Goal: Information Seeking & Learning: Learn about a topic

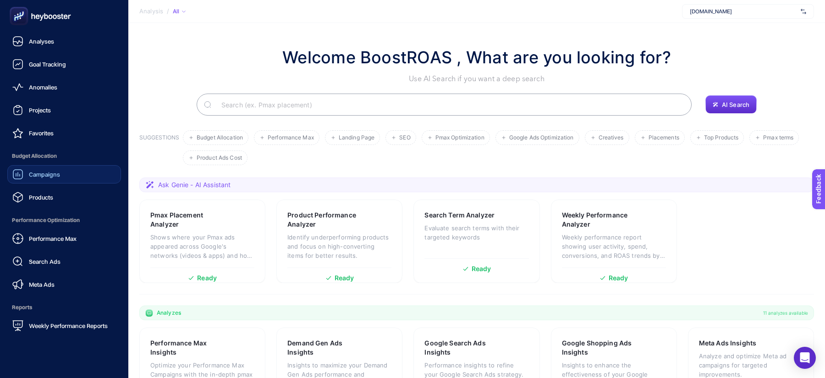
click at [83, 170] on link "Campaigns" at bounding box center [64, 174] width 114 height 18
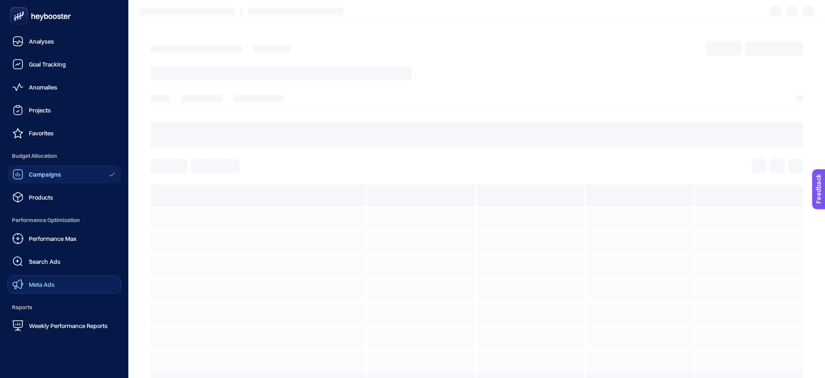
click at [62, 282] on link "Meta Ads" at bounding box center [64, 284] width 114 height 18
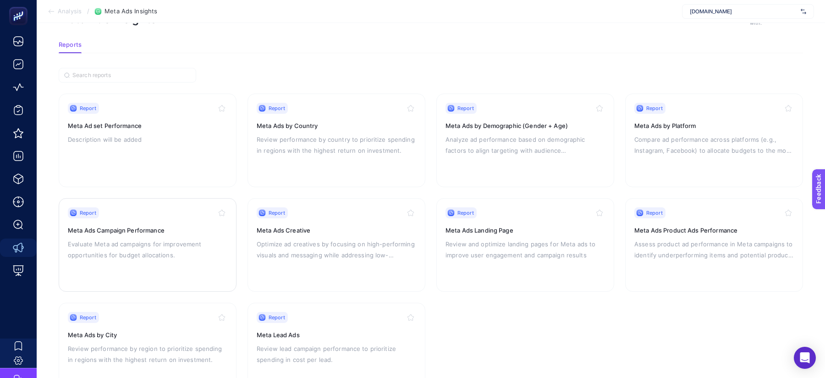
scroll to position [41, 0]
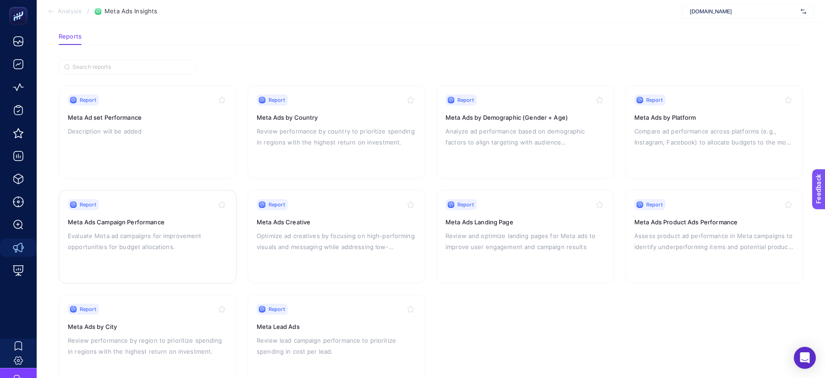
click at [163, 242] on p "Evaluate Meta ad campaigns for improvement opportunities for budget allocations." at bounding box center [148, 241] width 160 height 22
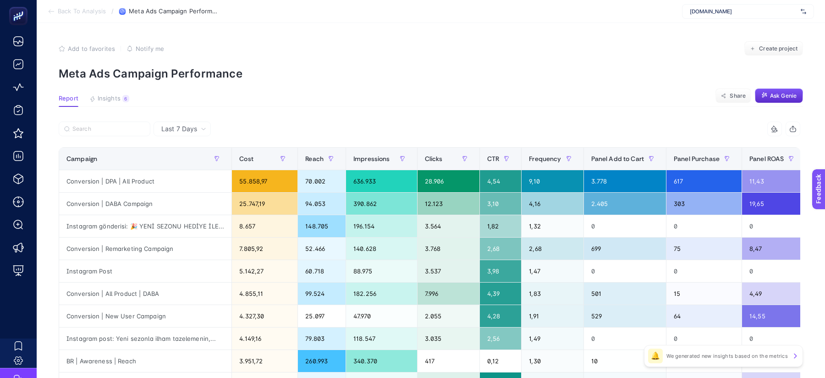
click at [720, 15] on div "[DOMAIN_NAME]" at bounding box center [748, 11] width 132 height 15
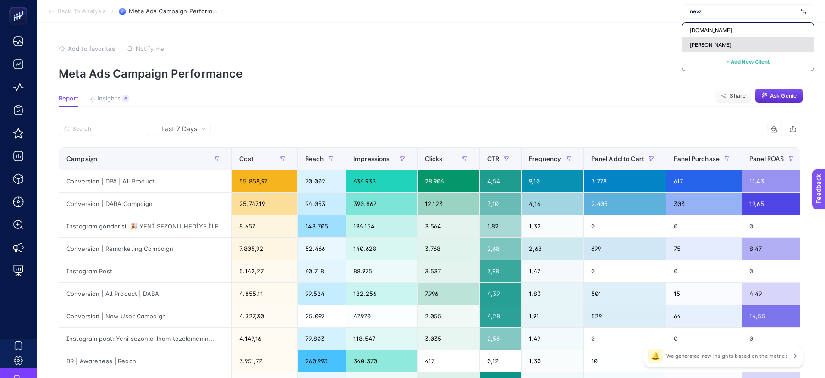
type input "nevz"
click at [735, 40] on div "[PERSON_NAME]" at bounding box center [748, 45] width 131 height 15
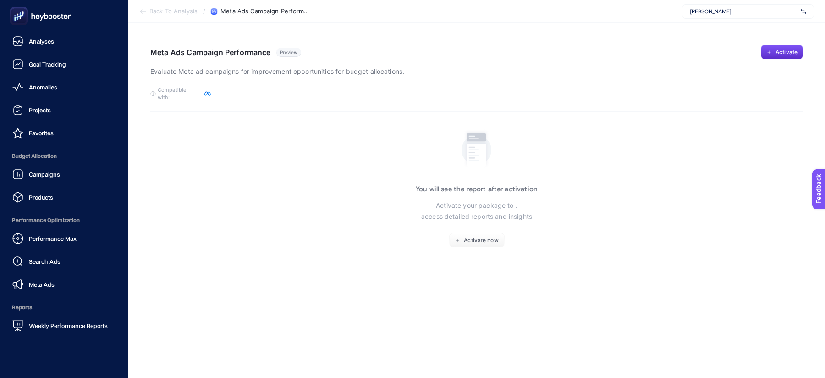
click at [38, 17] on icon at bounding box center [40, 16] width 66 height 18
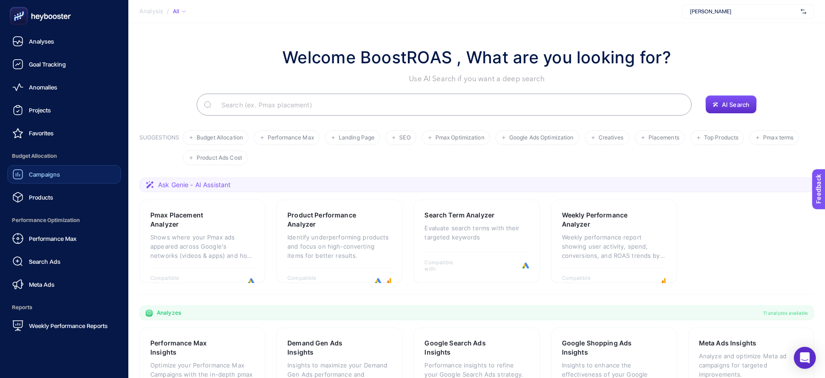
click at [33, 174] on span "Campaigns" at bounding box center [44, 174] width 31 height 7
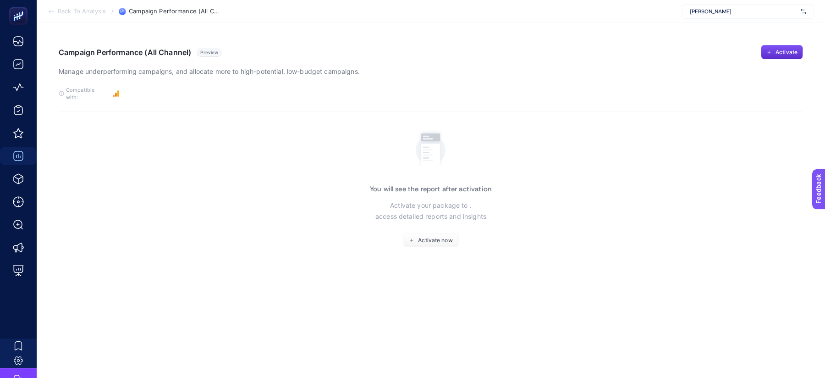
click at [726, 17] on div "[PERSON_NAME]" at bounding box center [748, 11] width 132 height 15
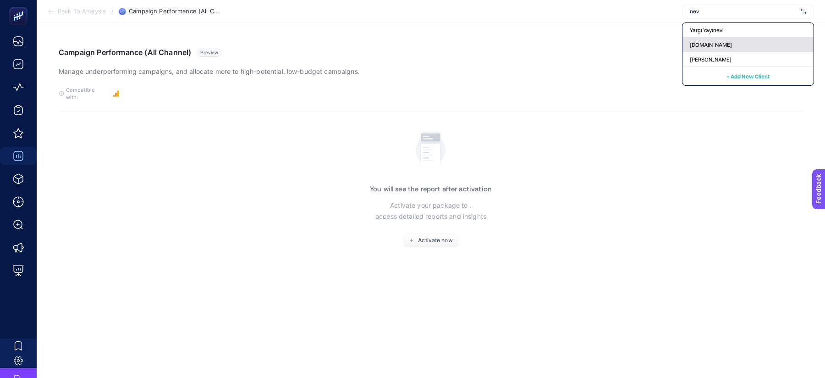
type input "nev"
click at [730, 48] on span "[DOMAIN_NAME]" at bounding box center [711, 44] width 42 height 7
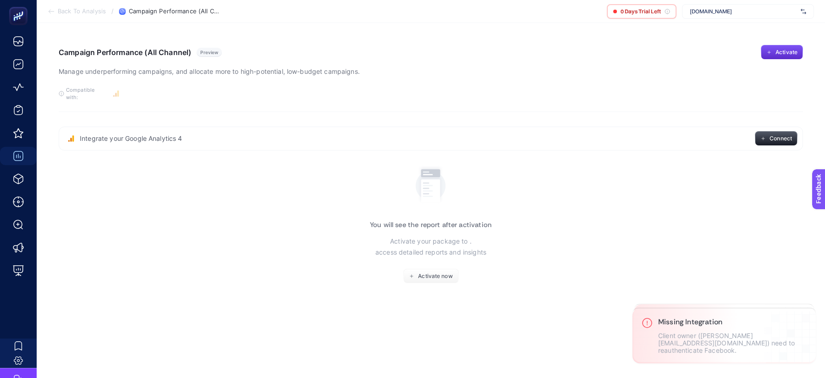
click at [756, 17] on div "[DOMAIN_NAME]" at bounding box center [748, 11] width 132 height 15
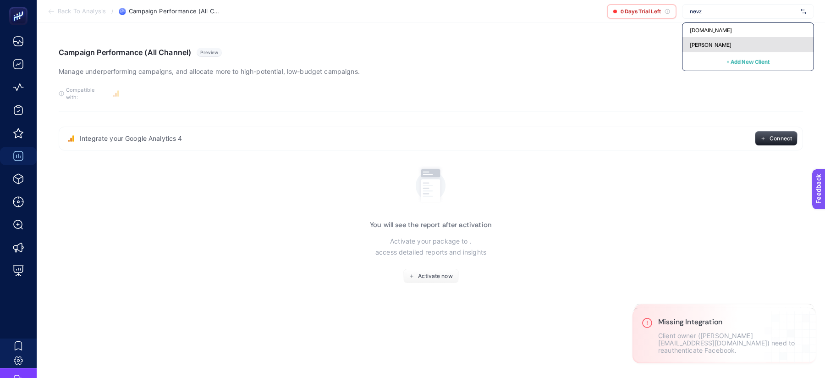
type input "nevz"
click at [743, 42] on div "[PERSON_NAME]" at bounding box center [748, 45] width 131 height 15
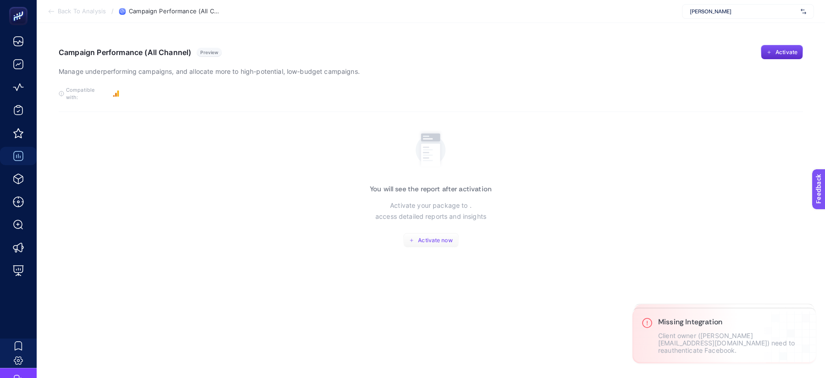
click at [429, 237] on span "Activate now" at bounding box center [435, 240] width 34 height 7
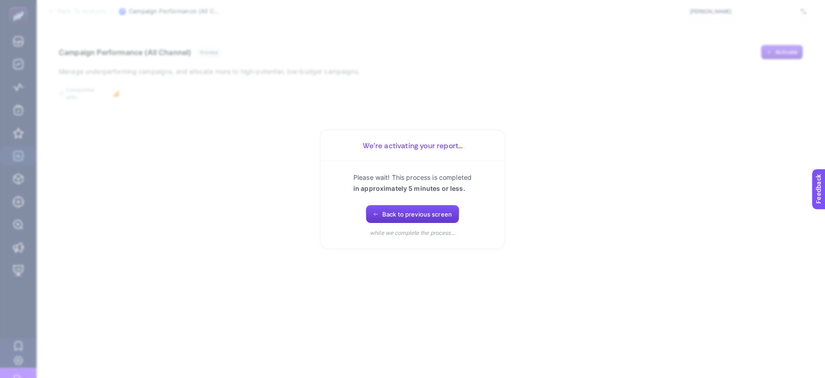
click at [377, 213] on icon "button" at bounding box center [376, 214] width 6 height 6
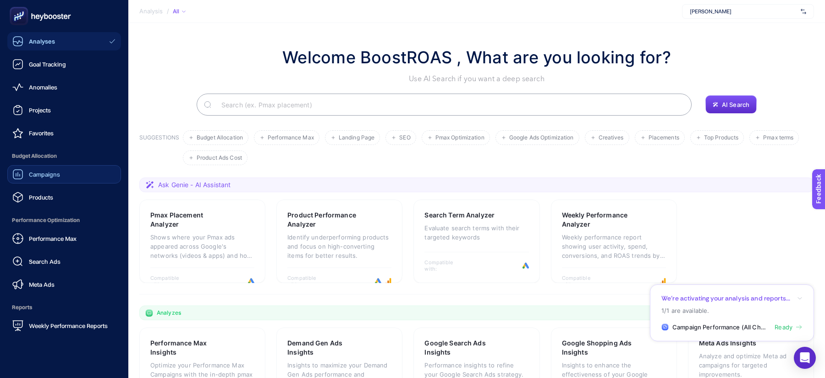
click at [29, 176] on span "Campaigns" at bounding box center [44, 174] width 31 height 7
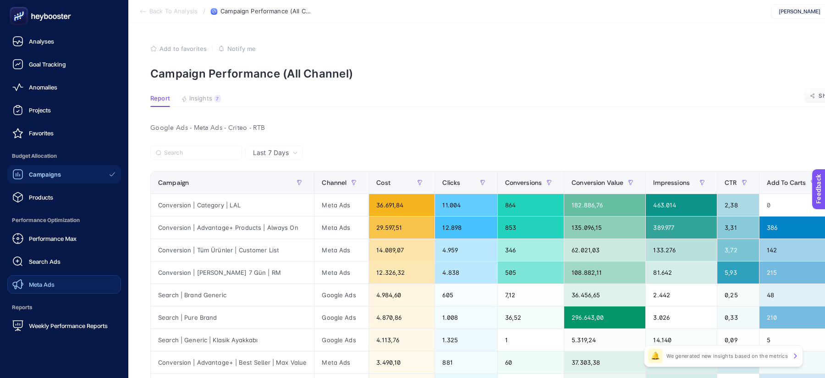
click at [70, 277] on link "Meta Ads" at bounding box center [64, 284] width 114 height 18
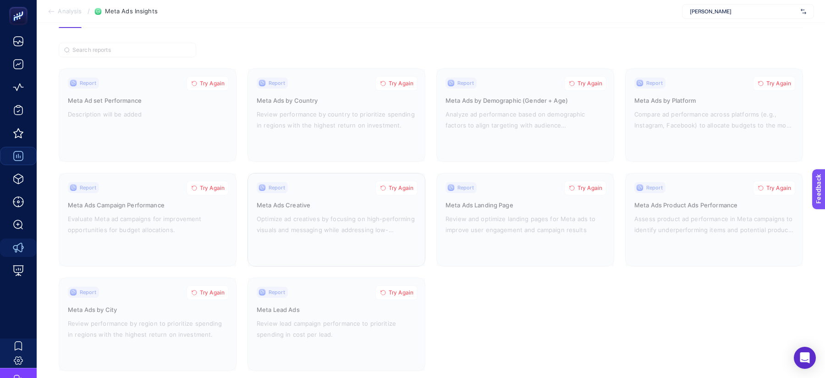
scroll to position [72, 0]
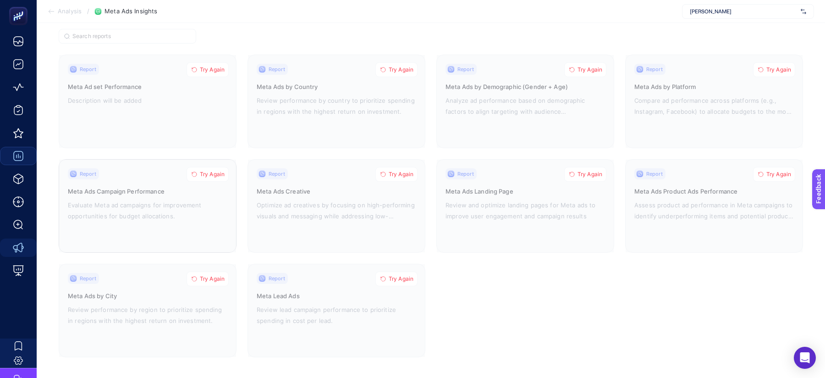
click at [218, 172] on span "Try Again" at bounding box center [212, 174] width 25 height 7
click at [174, 187] on h3 "Meta Ads Campaign Performance" at bounding box center [148, 191] width 160 height 9
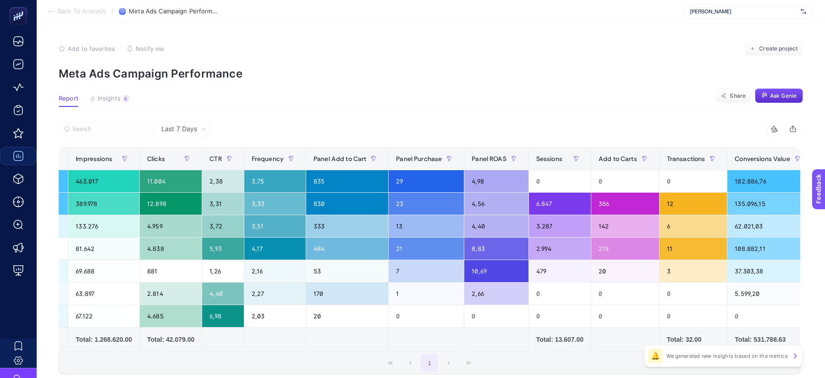
scroll to position [0, 476]
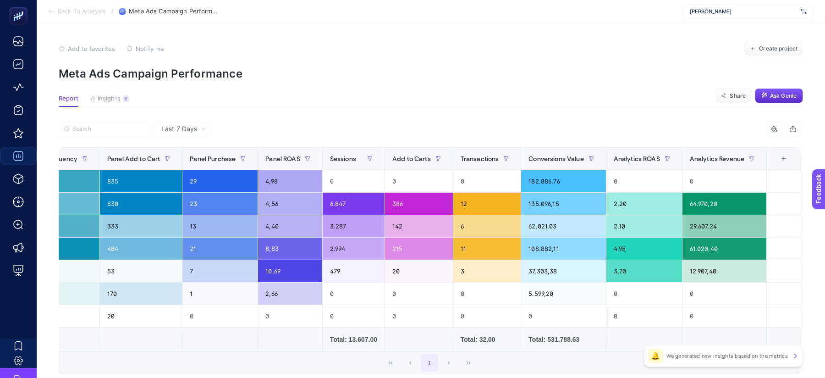
click at [786, 161] on div "+" at bounding box center [783, 158] width 17 height 7
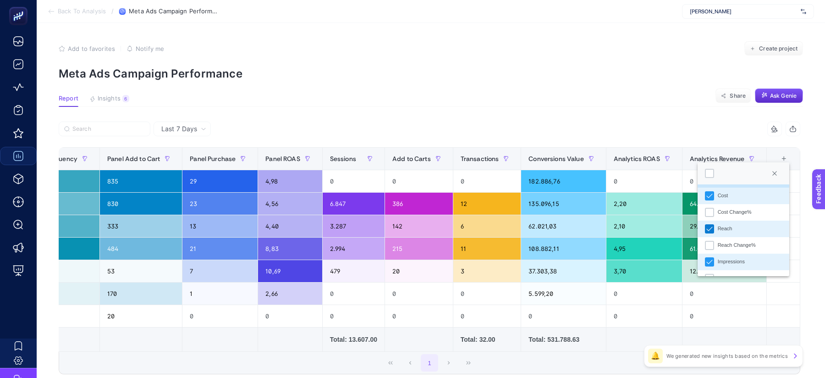
scroll to position [20, 0]
click at [710, 230] on li "Reach" at bounding box center [744, 226] width 92 height 17
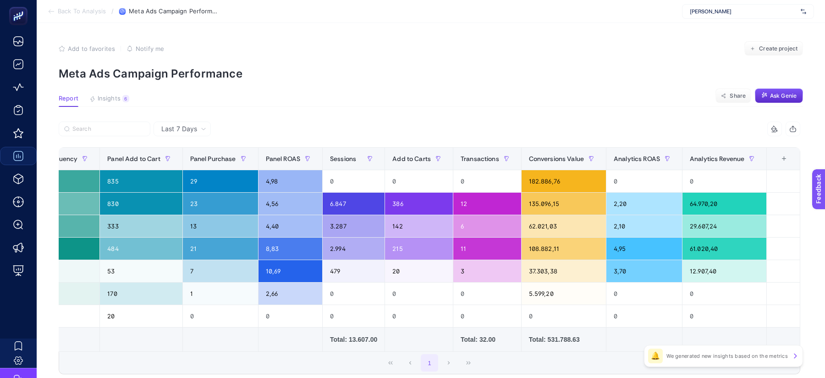
scroll to position [0, 428]
click at [784, 160] on div "+" at bounding box center [784, 158] width 17 height 7
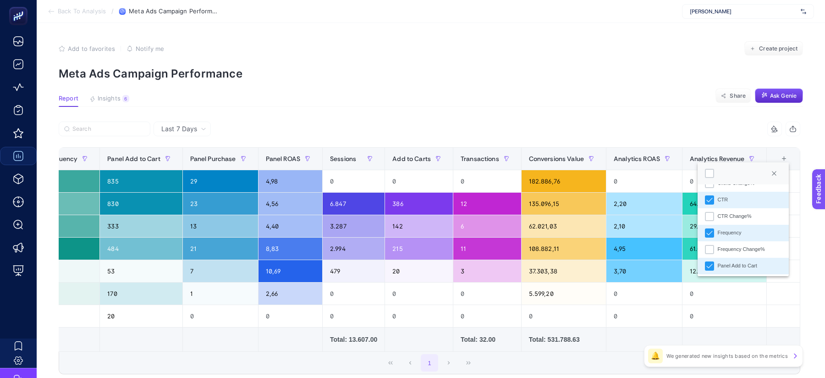
scroll to position [149, 0]
click at [708, 233] on li "Frequency" at bounding box center [744, 229] width 92 height 17
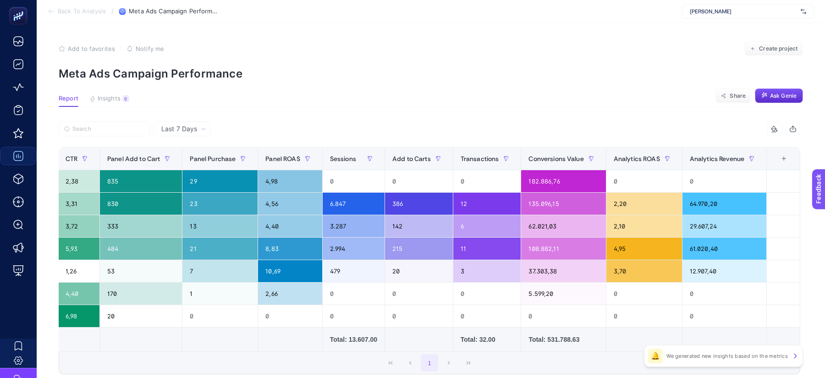
scroll to position [0, 367]
click at [786, 158] on div "+" at bounding box center [783, 158] width 17 height 7
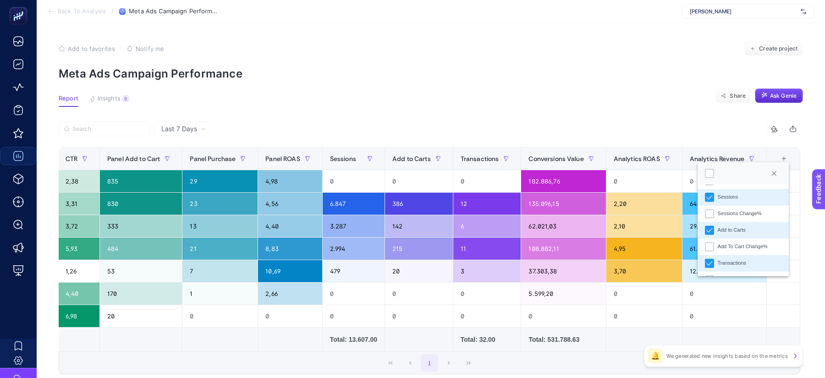
scroll to position [321, 0]
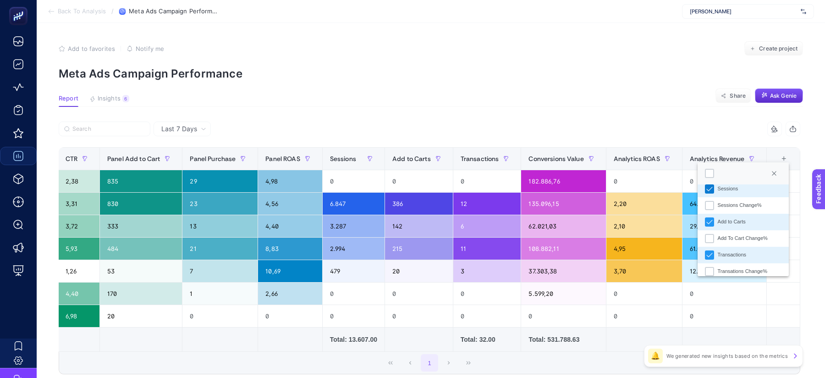
click at [710, 192] on div "Sessions" at bounding box center [709, 188] width 9 height 9
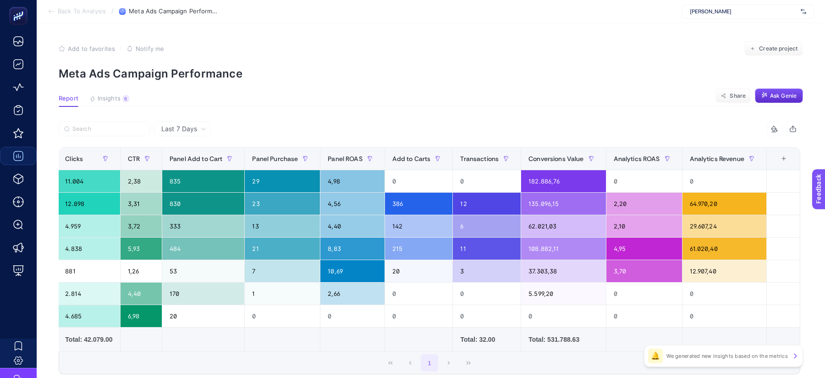
scroll to position [0, 303]
click at [776, 159] on div "+" at bounding box center [783, 158] width 17 height 7
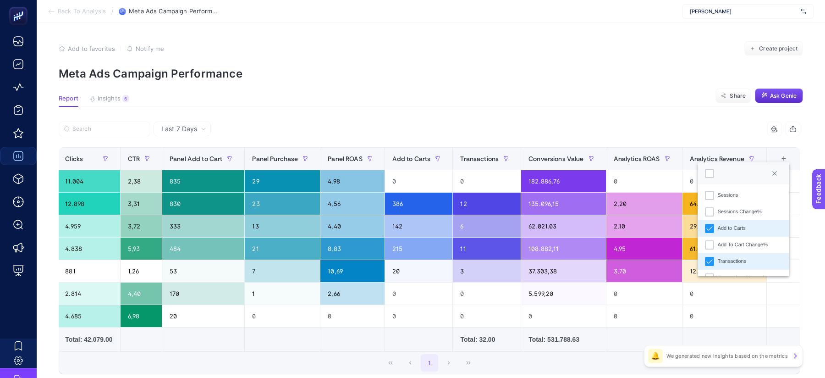
scroll to position [316, 0]
click at [704, 228] on li "Add to Carts" at bounding box center [744, 227] width 92 height 17
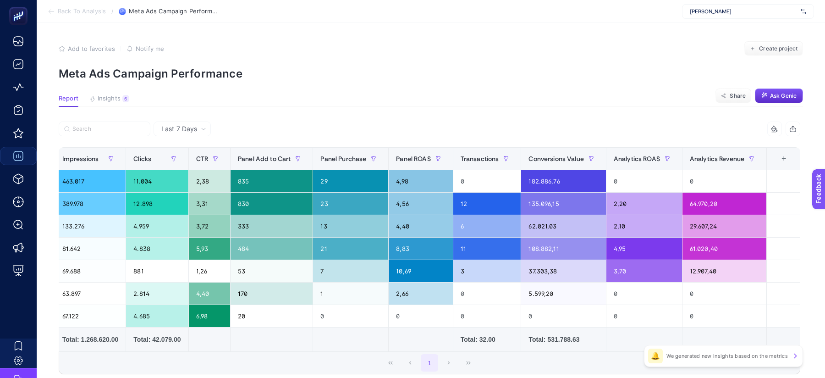
scroll to position [0, 235]
click at [784, 161] on div "+" at bounding box center [784, 158] width 17 height 7
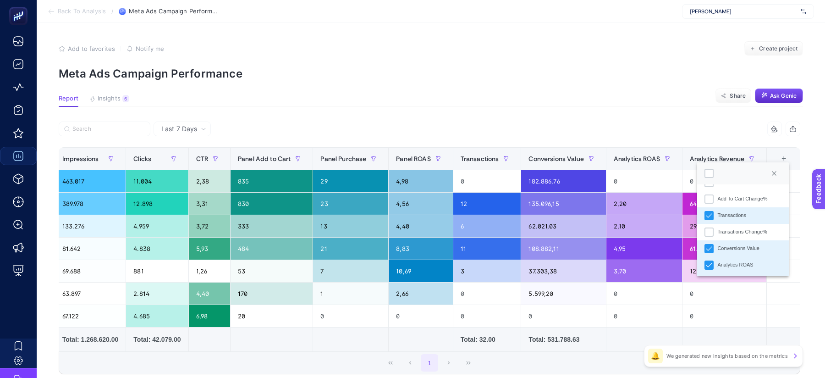
scroll to position [360, 0]
click at [711, 213] on icon "Transactions" at bounding box center [709, 216] width 6 height 6
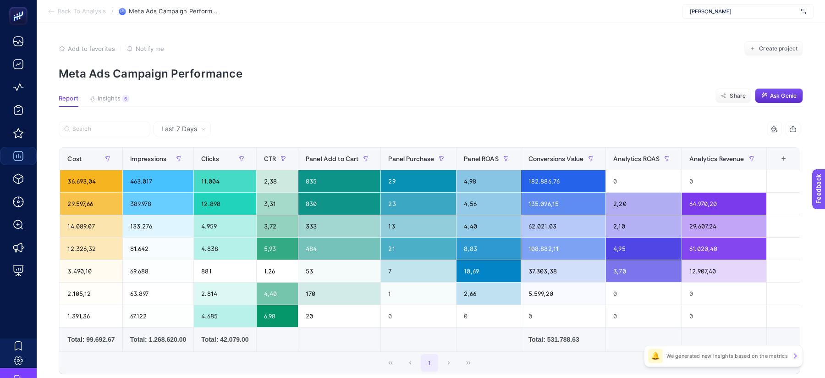
click at [786, 165] on th "11 items selected +" at bounding box center [783, 159] width 33 height 22
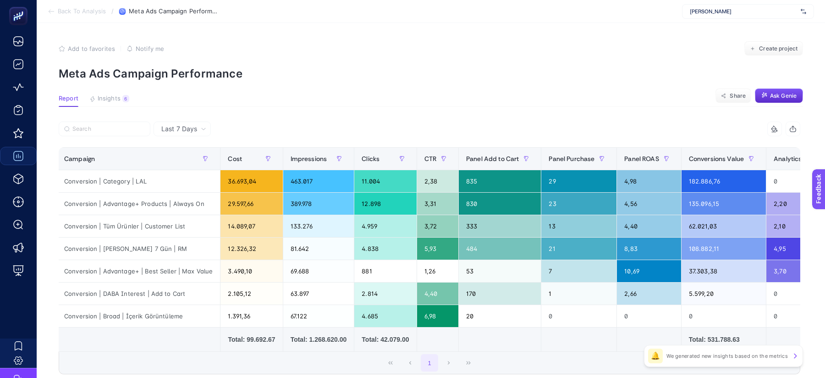
scroll to position [0, 0]
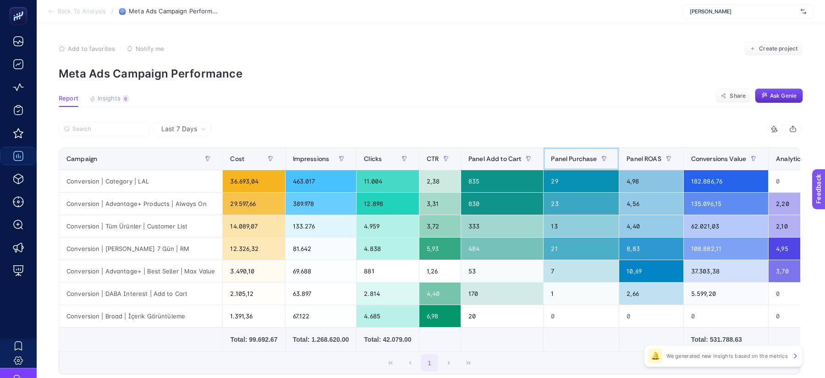
click at [585, 161] on span "Panel Purchase" at bounding box center [574, 158] width 46 height 7
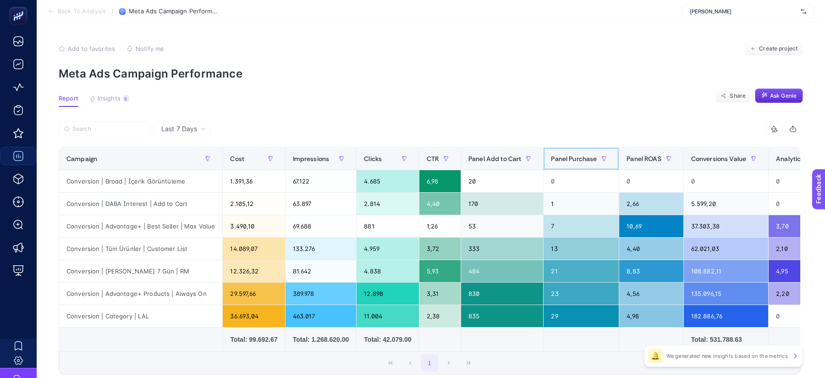
click at [585, 161] on span "Panel Purchase" at bounding box center [574, 158] width 46 height 7
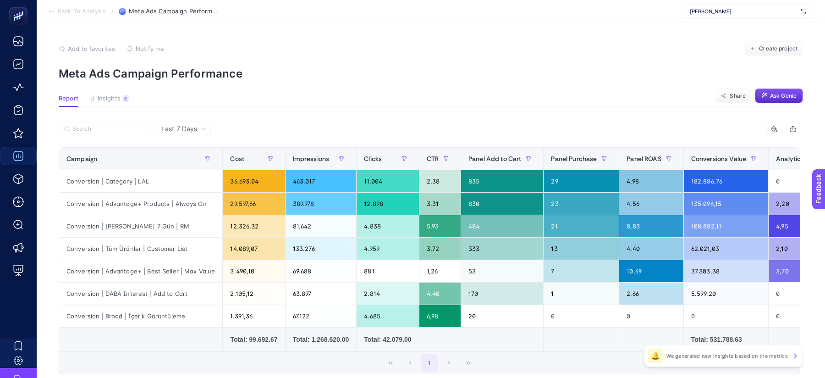
click at [551, 101] on section "Report Insights 6 We generated new insights based on the metrics Share Ask [PER…" at bounding box center [431, 101] width 745 height 12
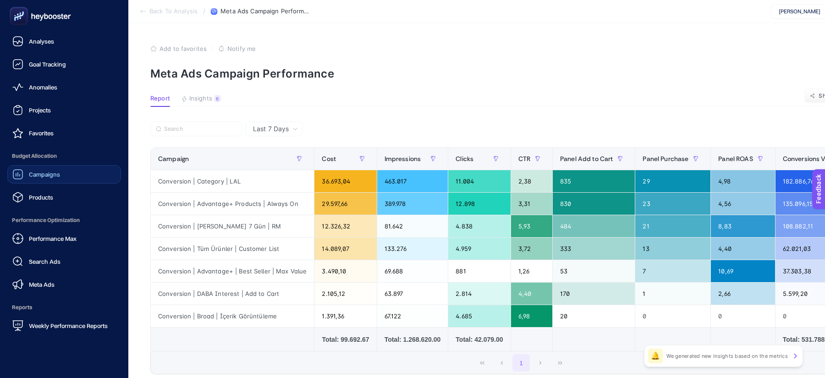
click at [22, 172] on icon at bounding box center [17, 174] width 11 height 11
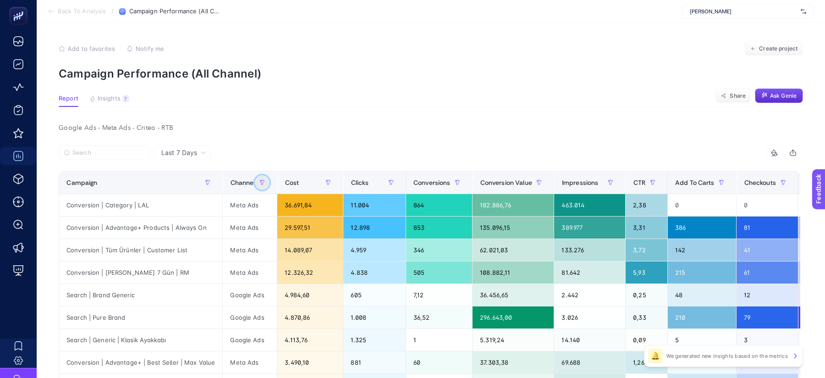
click at [261, 186] on button "button" at bounding box center [262, 182] width 15 height 15
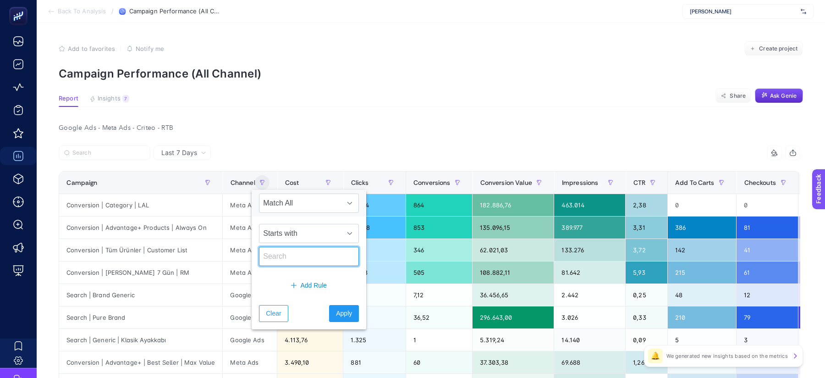
click at [300, 252] on input "text" at bounding box center [309, 256] width 100 height 19
type input "google"
click at [343, 316] on button "Apply" at bounding box center [344, 313] width 30 height 17
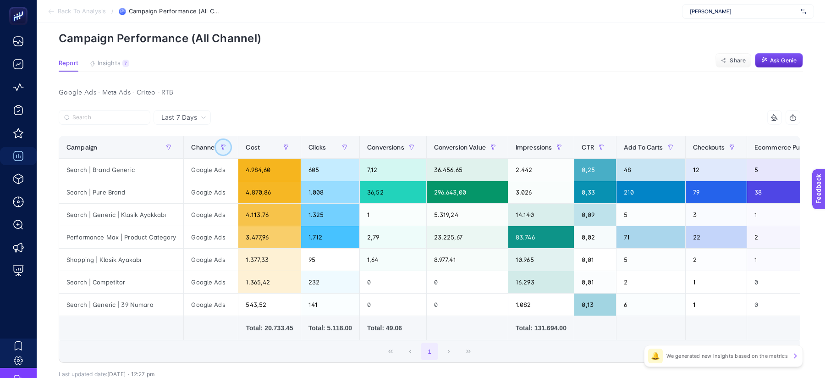
scroll to position [0, 433]
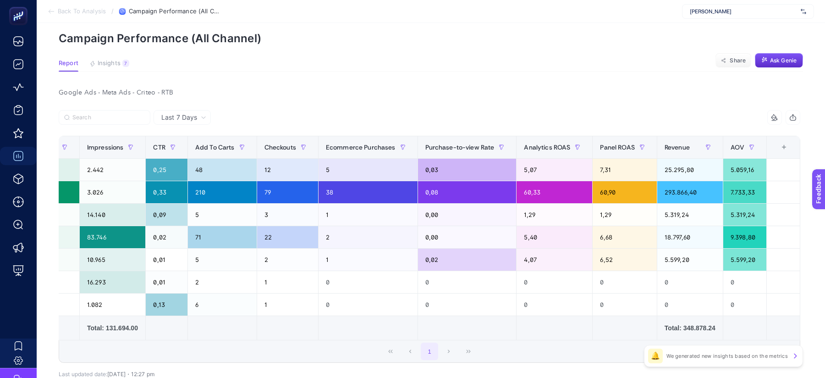
click at [787, 149] on div "+" at bounding box center [784, 147] width 17 height 7
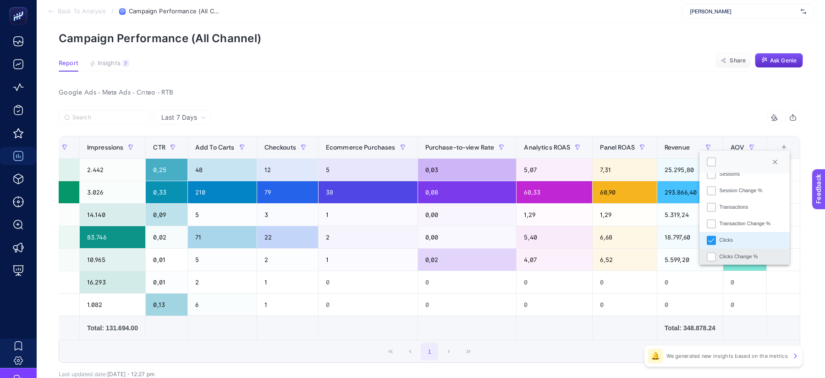
scroll to position [154, 0]
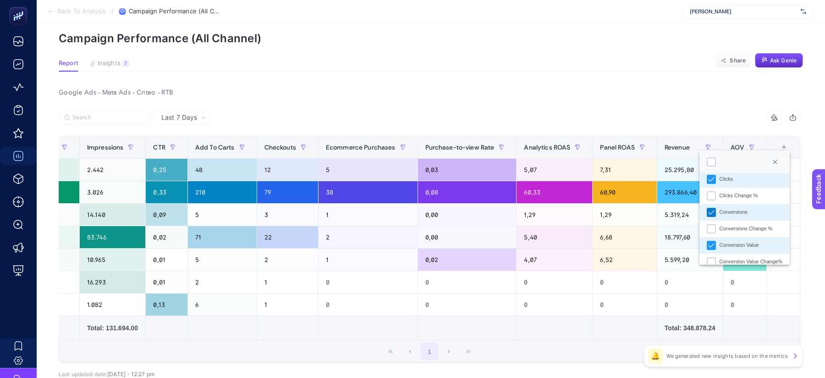
click at [711, 211] on icon "Conversions" at bounding box center [712, 212] width 6 height 6
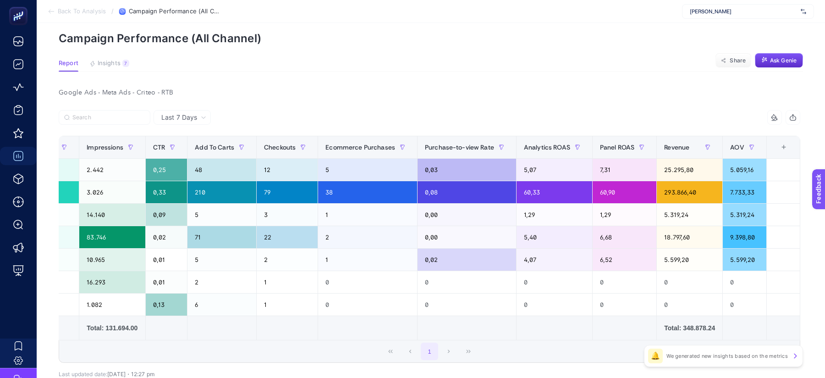
scroll to position [0, 366]
click at [776, 155] on th "15 items selected +" at bounding box center [783, 147] width 33 height 22
click at [779, 149] on div "+" at bounding box center [783, 147] width 17 height 7
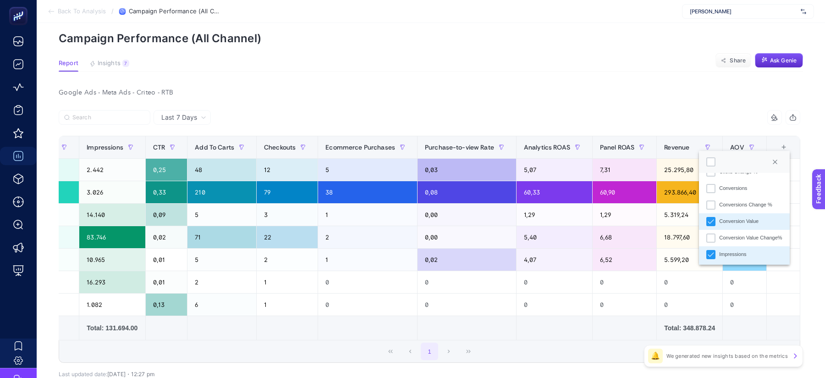
scroll to position [175, 0]
click at [710, 225] on icon "Conversion Value" at bounding box center [711, 224] width 6 height 6
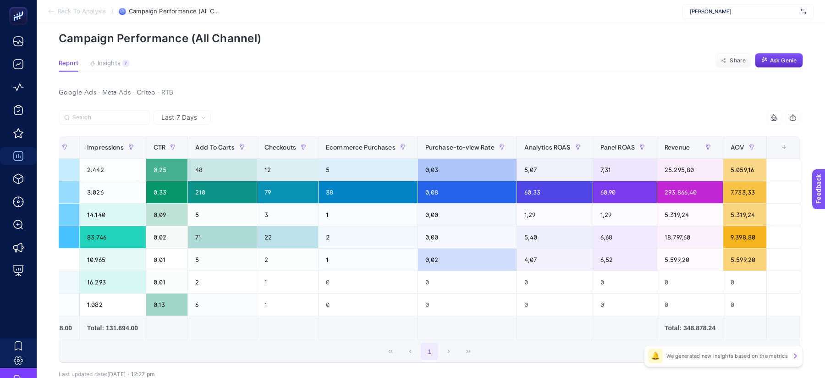
scroll to position [0, 285]
click at [781, 144] on div "+" at bounding box center [784, 147] width 17 height 7
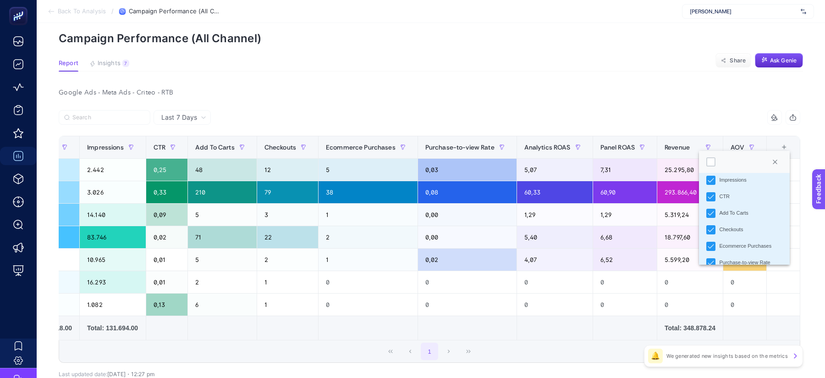
scroll to position [282, 0]
click at [710, 203] on div "Checkouts" at bounding box center [711, 199] width 9 height 9
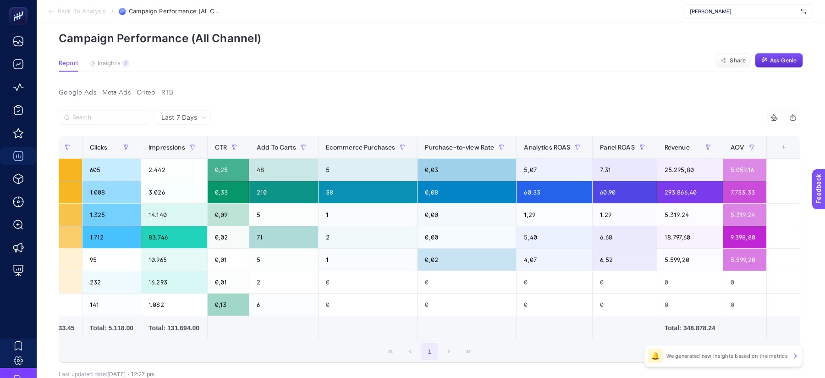
scroll to position [0, 223]
click at [783, 151] on div "+" at bounding box center [784, 147] width 17 height 7
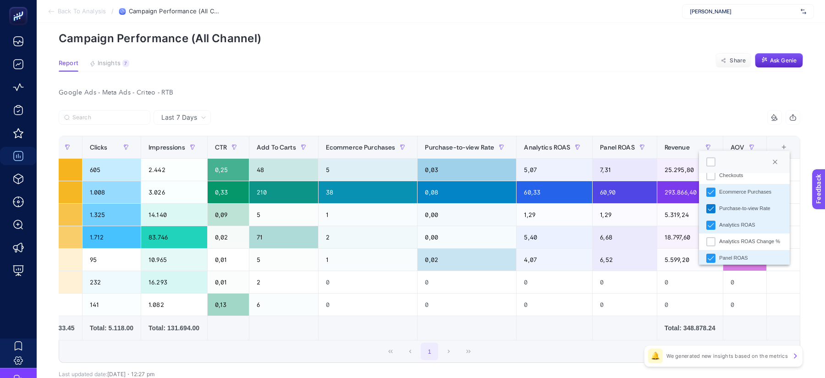
scroll to position [306, 0]
click at [710, 208] on icon "Purchase-to-view Rate" at bounding box center [711, 209] width 6 height 6
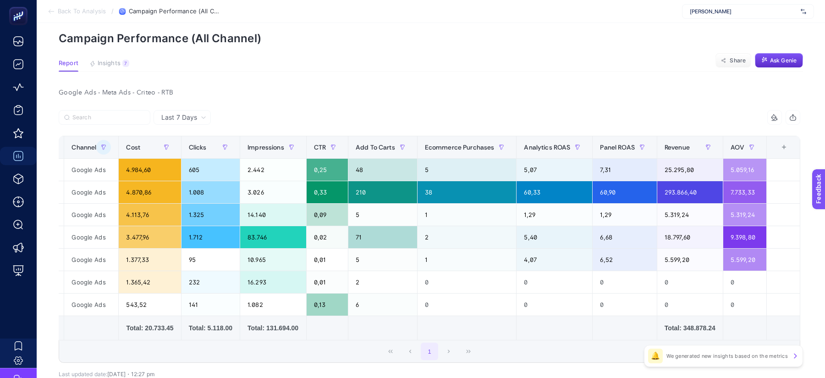
click at [790, 145] on div "+" at bounding box center [784, 147] width 17 height 7
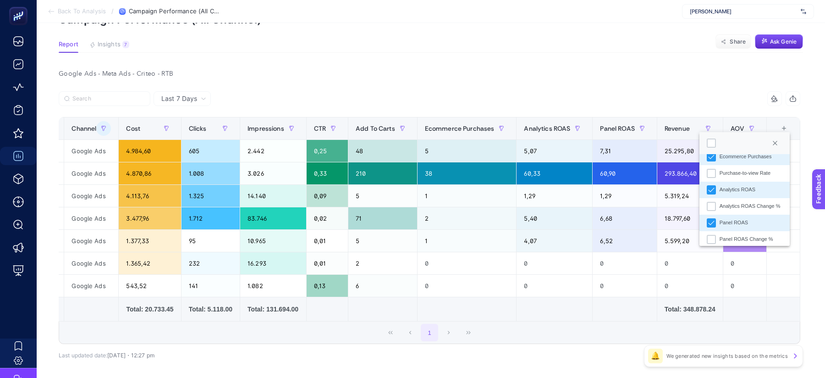
scroll to position [316, 0]
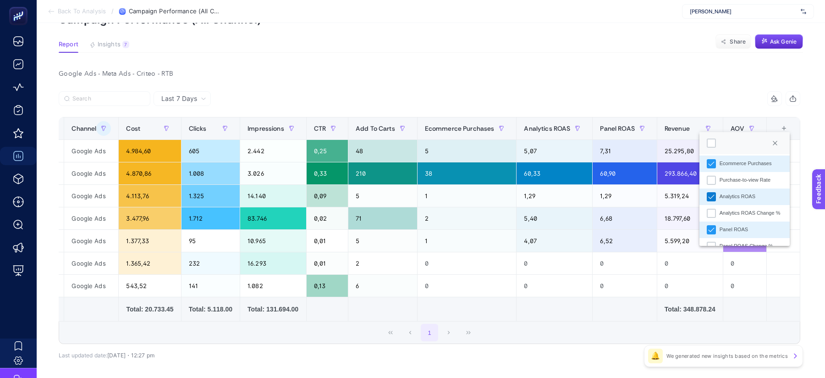
click at [713, 194] on icon "Analytics ROAS" at bounding box center [712, 197] width 6 height 6
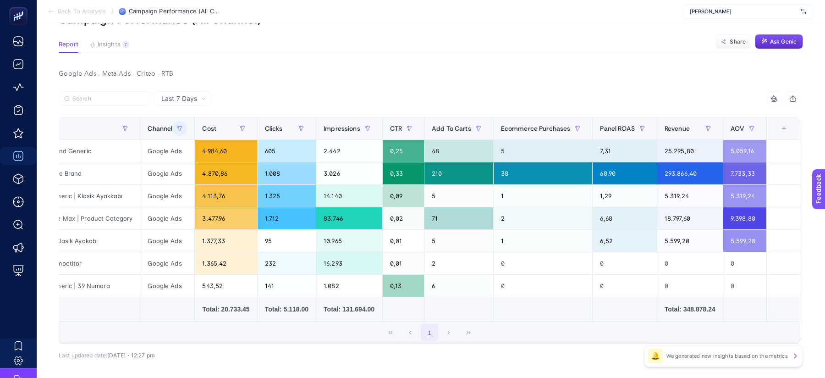
scroll to position [0, 49]
click at [568, 80] on div "Google Ads - Meta Ads - Criteo - RTB" at bounding box center [429, 73] width 757 height 13
click at [545, 120] on th "Ecommerce Purchases" at bounding box center [543, 128] width 100 height 22
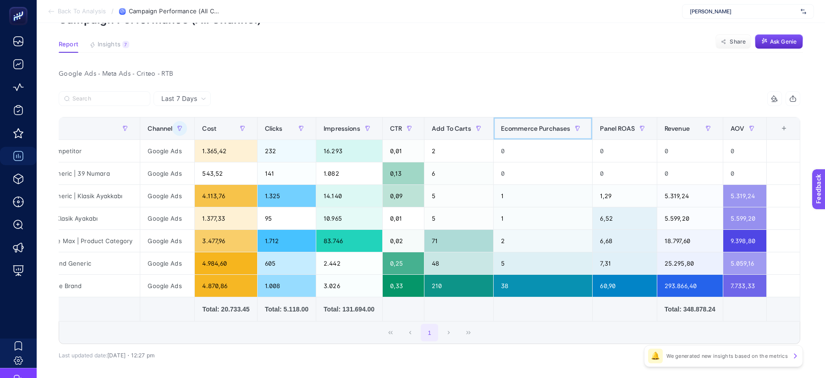
click at [546, 125] on span "Ecommerce Purchases" at bounding box center [536, 128] width 70 height 7
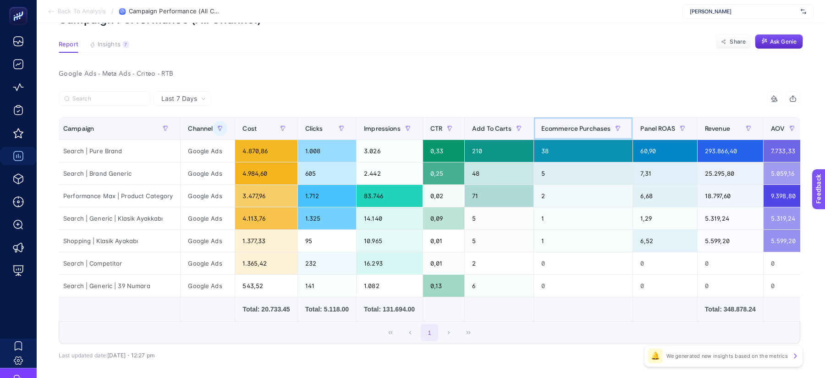
scroll to position [0, 0]
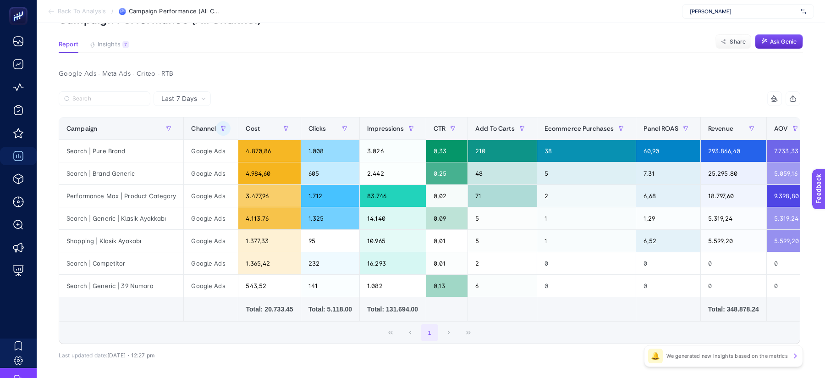
click at [505, 353] on div "14 items selected Campaign Channel Cost Clicks Impressions CTR Add To Carts Eco…" at bounding box center [430, 232] width 742 height 253
click at [515, 341] on div "1" at bounding box center [429, 332] width 741 height 22
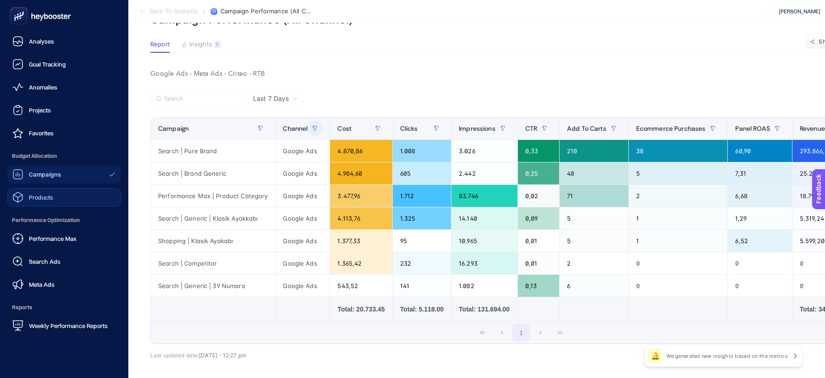
click at [56, 188] on link "Products" at bounding box center [64, 197] width 114 height 18
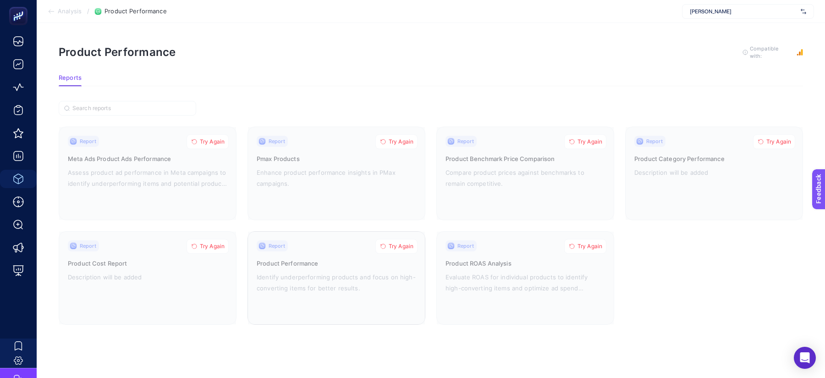
click at [403, 243] on span "Try Again" at bounding box center [401, 246] width 25 height 7
click at [344, 267] on div "Report Product Performance Identify underperforming products and focus on high-…" at bounding box center [337, 277] width 160 height 75
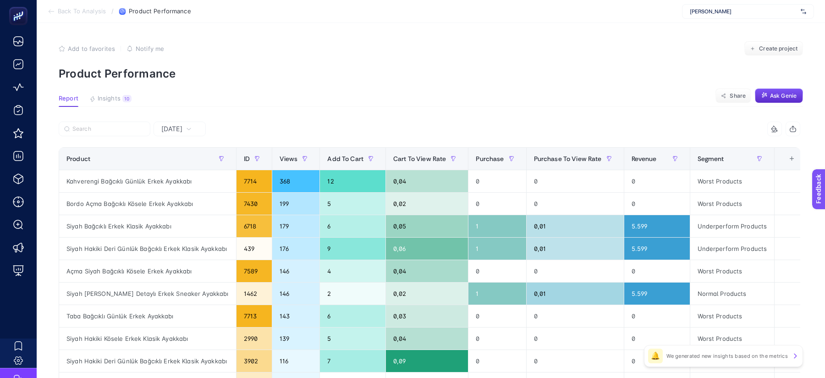
click at [784, 162] on div "+" at bounding box center [792, 158] width 17 height 7
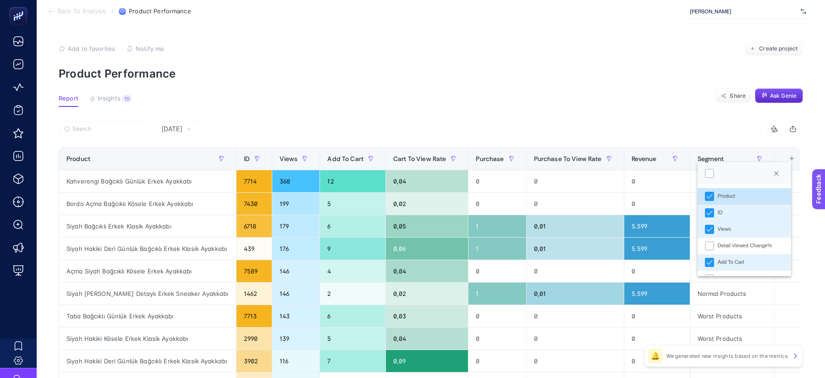
scroll to position [6, 45]
click at [709, 216] on div "ID" at bounding box center [709, 212] width 9 height 9
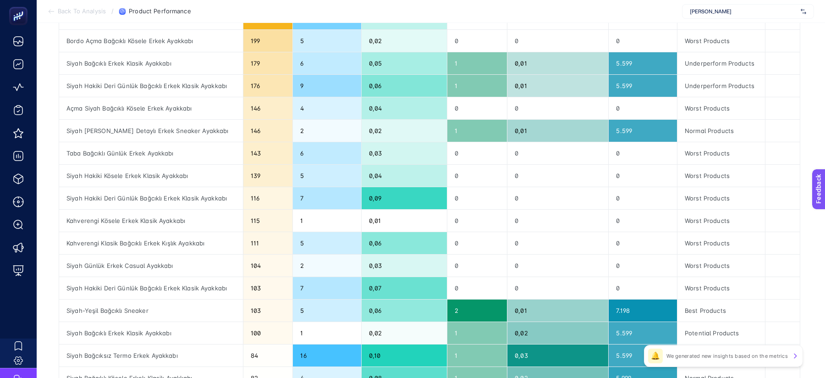
scroll to position [0, 0]
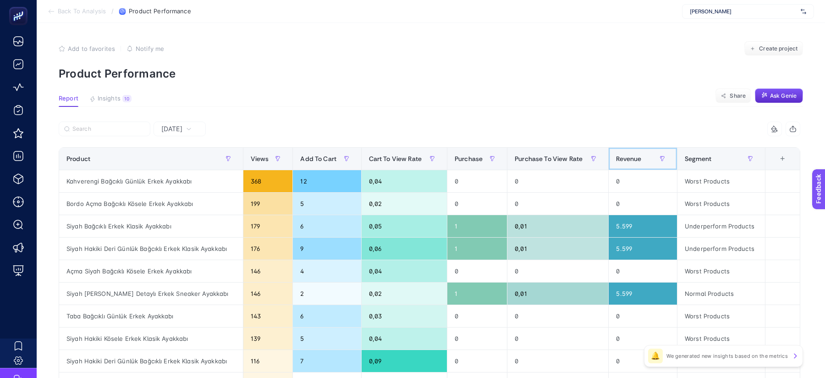
click at [625, 166] on th "Revenue" at bounding box center [643, 159] width 69 height 22
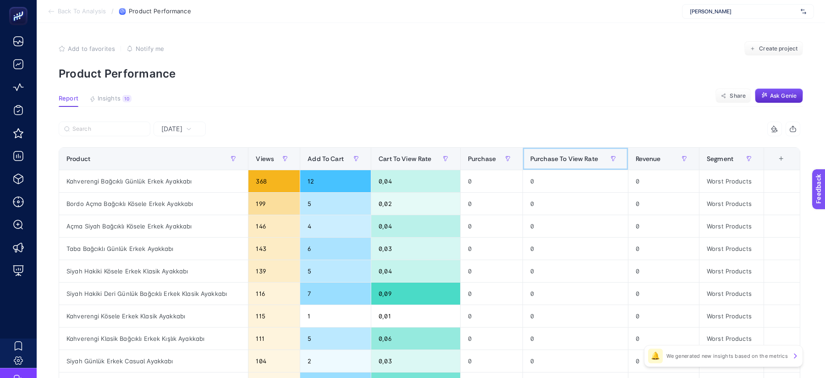
click at [625, 166] on span at bounding box center [627, 159] width 4 height 22
click at [637, 163] on div "Revenue" at bounding box center [664, 158] width 56 height 15
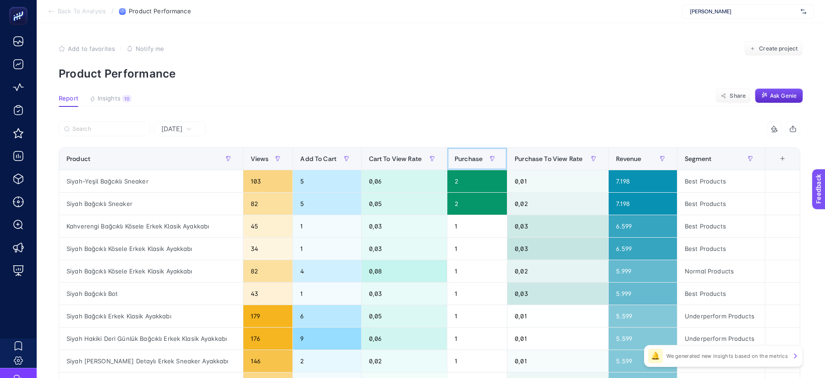
click at [472, 160] on span "Purchase" at bounding box center [469, 158] width 28 height 7
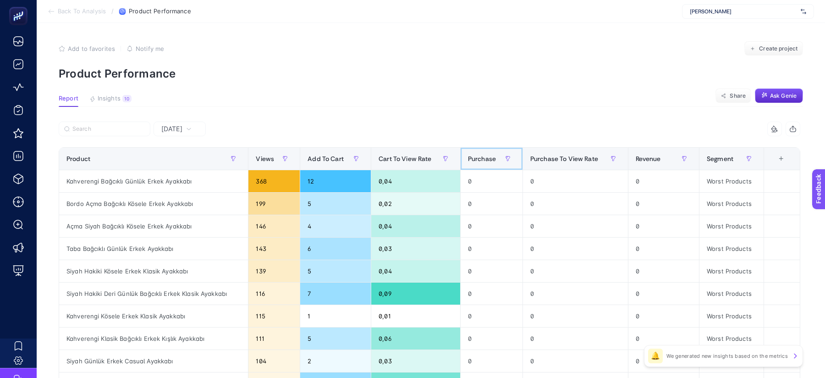
click at [472, 160] on span "Purchase" at bounding box center [482, 158] width 28 height 7
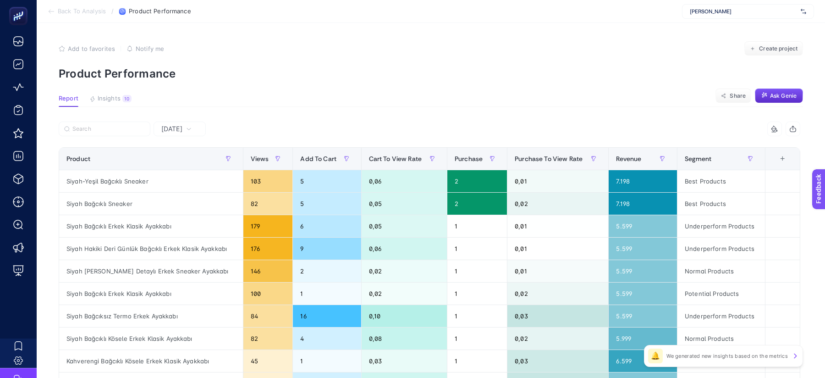
click at [474, 104] on section "Report Insights 10 We generated new insights based on the metrics Share Ask Gen…" at bounding box center [431, 101] width 745 height 12
click at [183, 125] on span "[DATE]" at bounding box center [171, 128] width 21 height 9
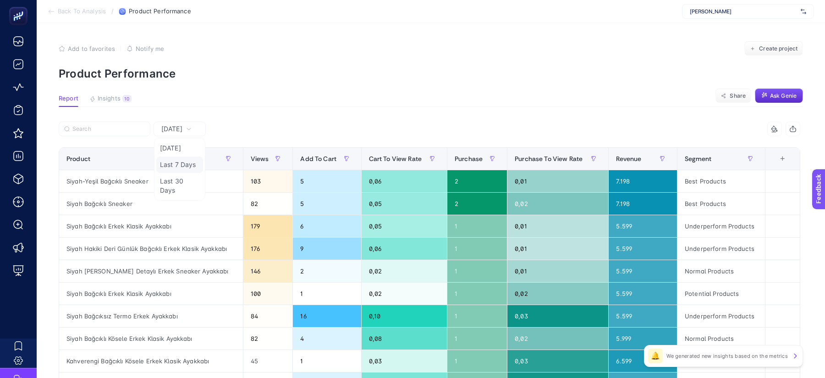
click at [190, 159] on li "Last 7 Days" at bounding box center [179, 164] width 47 height 17
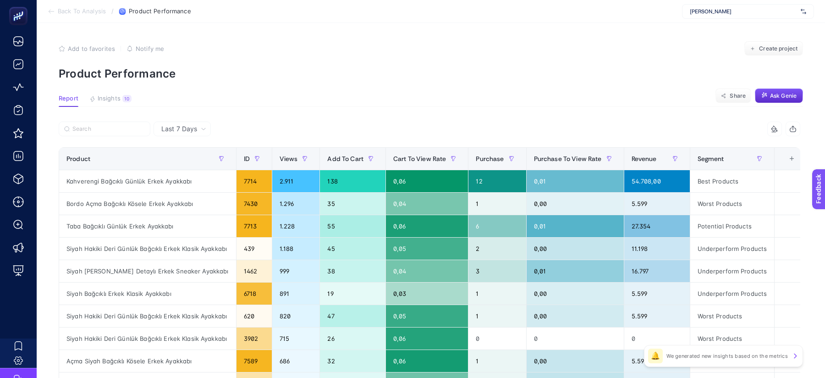
click at [483, 99] on section "Report Insights 10 We generated new insights based on the metrics Share Ask Gen…" at bounding box center [431, 101] width 745 height 12
click at [786, 155] on div "+" at bounding box center [792, 158] width 17 height 7
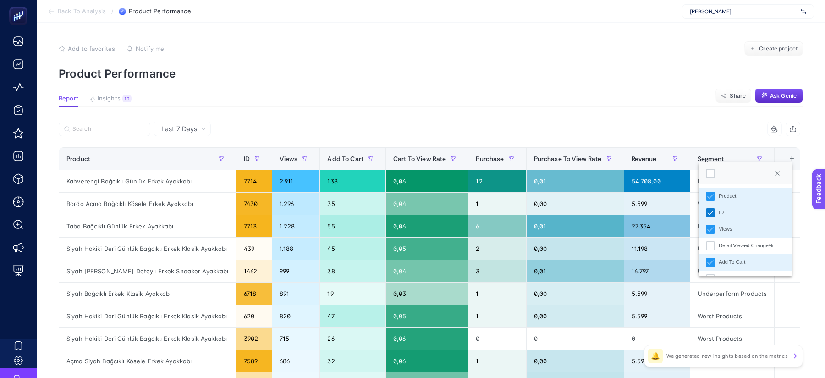
click at [707, 211] on div "ID" at bounding box center [710, 212] width 9 height 9
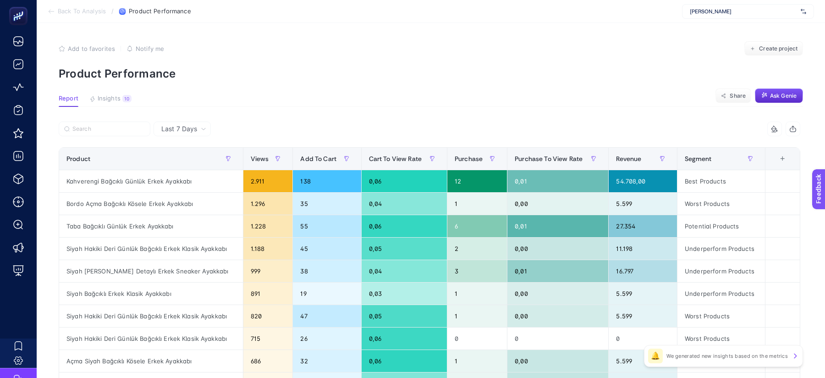
click at [702, 125] on div "7 items selected" at bounding box center [615, 129] width 371 height 15
click at [781, 162] on div "+" at bounding box center [782, 158] width 17 height 7
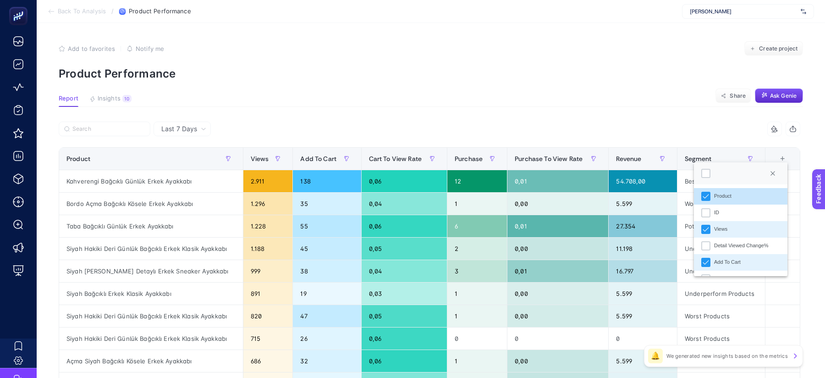
click at [721, 232] on div "Views" at bounding box center [720, 229] width 13 height 8
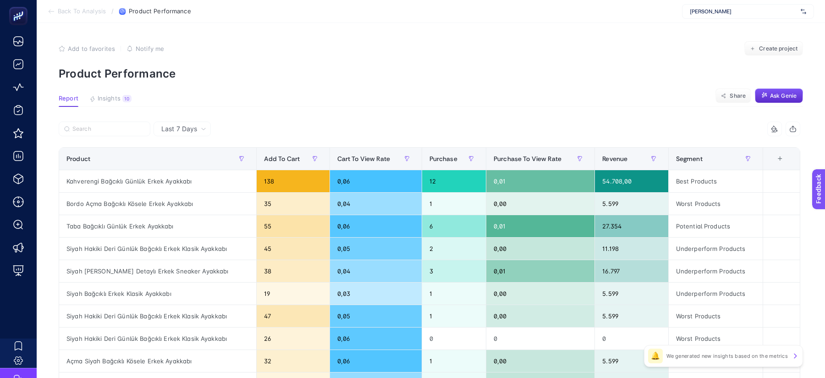
click at [778, 154] on th "7 items selected +" at bounding box center [781, 159] width 37 height 22
click at [778, 161] on div "+" at bounding box center [780, 158] width 17 height 7
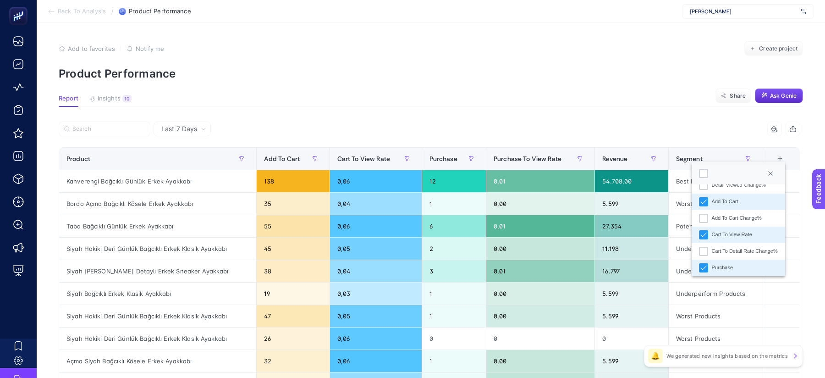
scroll to position [65, 0]
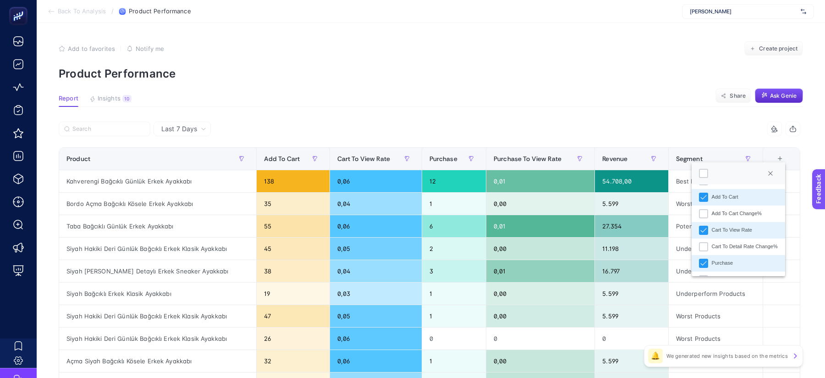
click at [752, 232] on div "Cart To View Rate" at bounding box center [732, 230] width 40 height 8
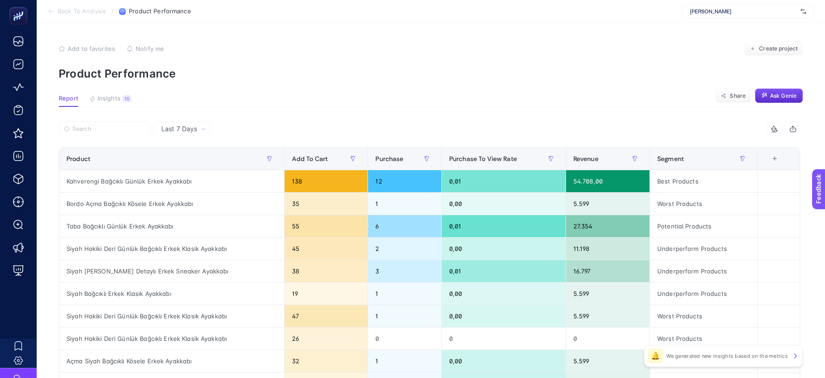
click at [779, 154] on th "6 items selected +" at bounding box center [779, 159] width 43 height 22
click at [778, 156] on div "+" at bounding box center [774, 158] width 17 height 7
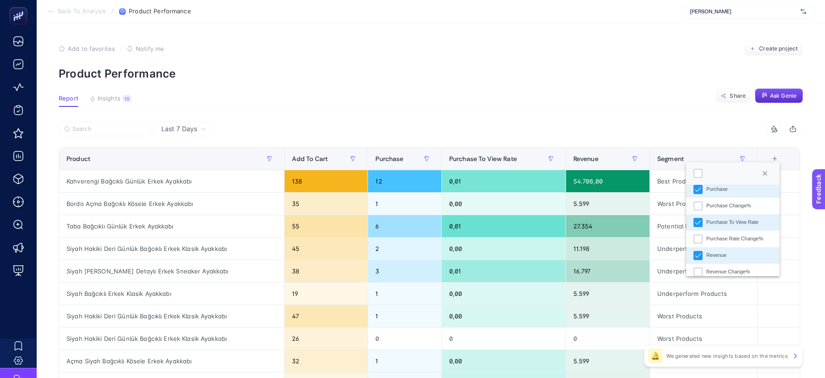
scroll to position [138, 0]
click at [732, 219] on div "Purchase To View Rate" at bounding box center [733, 223] width 52 height 8
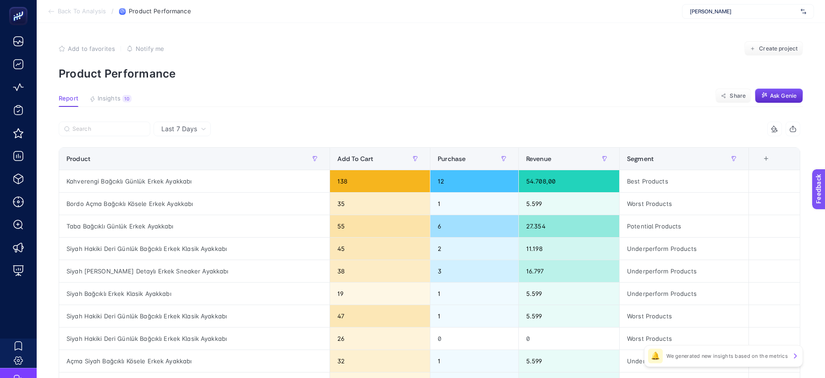
click at [574, 122] on div "7 items selected" at bounding box center [615, 129] width 371 height 15
drag, startPoint x: 493, startPoint y: 161, endPoint x: 480, endPoint y: 159, distance: 13.4
click at [480, 159] on div "Purchase" at bounding box center [474, 158] width 73 height 15
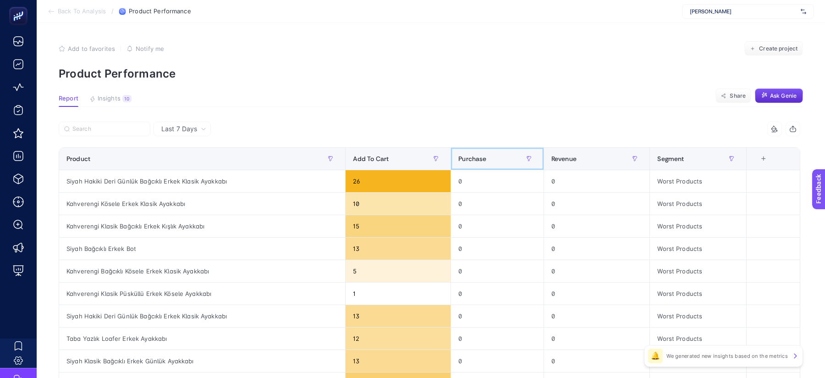
click at [480, 159] on span "Purchase" at bounding box center [473, 158] width 28 height 7
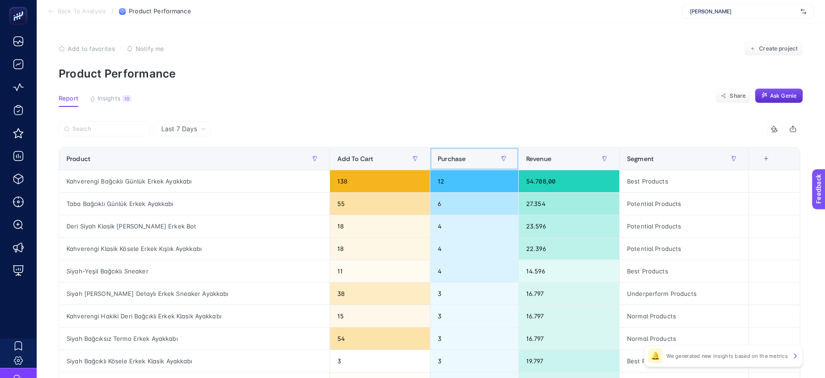
click at [480, 159] on div "Purchase" at bounding box center [474, 158] width 73 height 15
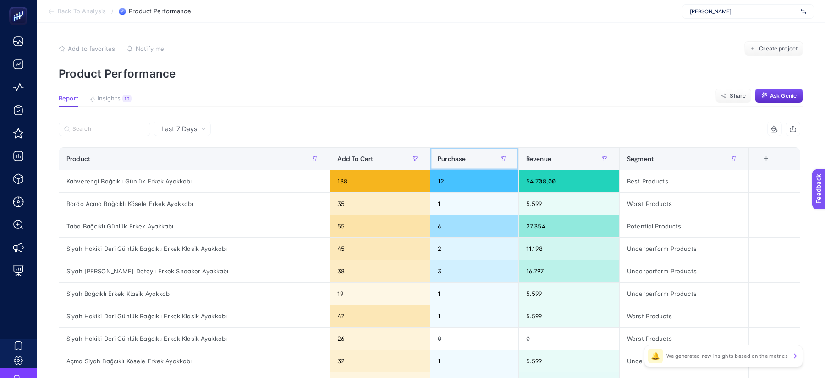
click at [480, 159] on div "Purchase" at bounding box center [474, 158] width 73 height 15
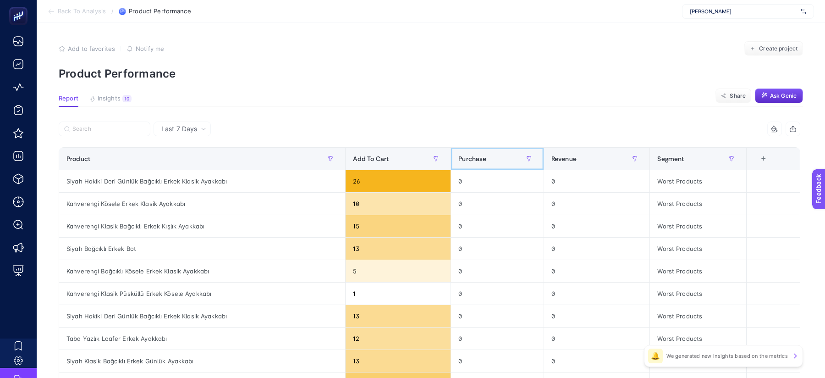
click at [480, 159] on span "Purchase" at bounding box center [473, 158] width 28 height 7
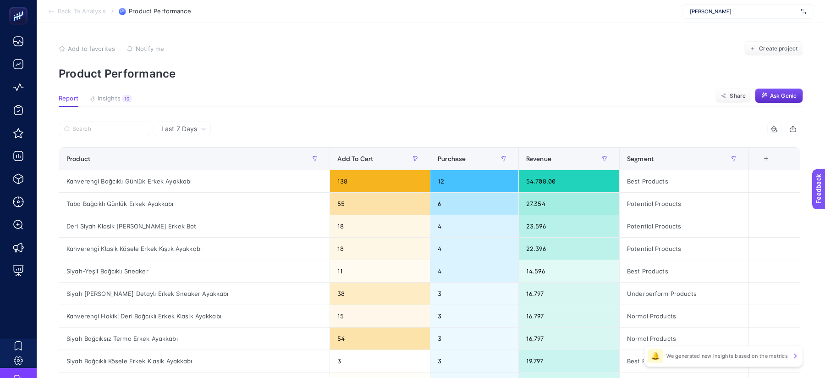
click at [472, 119] on article "Add to favorites false Notify me Create project Product Performance Report Insi…" at bounding box center [431, 381] width 789 height 717
